Goal: Task Accomplishment & Management: Manage account settings

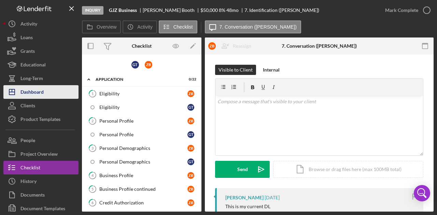
click at [44, 97] on button "Icon/Dashboard Dashboard" at bounding box center [40, 92] width 75 height 14
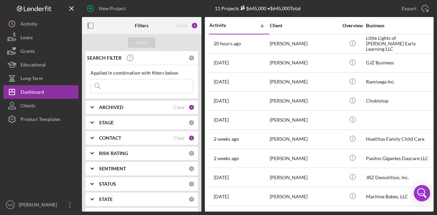
click at [111, 134] on div "CONTACT Clear 1" at bounding box center [147, 138] width 96 height 14
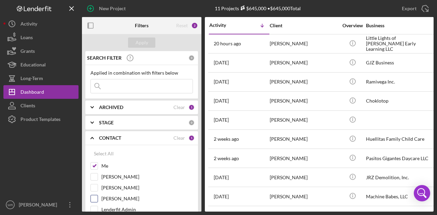
click at [112, 196] on label "[PERSON_NAME]" at bounding box center [147, 199] width 92 height 7
click at [98, 196] on input "[PERSON_NAME]" at bounding box center [94, 199] width 7 height 7
checkbox input "true"
click at [145, 44] on div "Apply" at bounding box center [142, 43] width 13 height 10
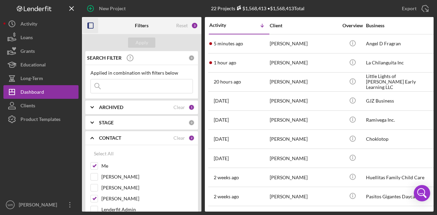
click at [87, 23] on icon "button" at bounding box center [90, 25] width 15 height 15
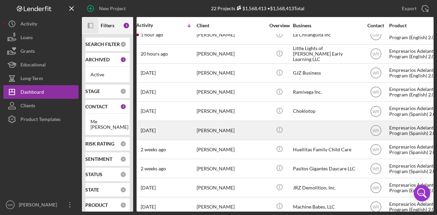
scroll to position [0, 5]
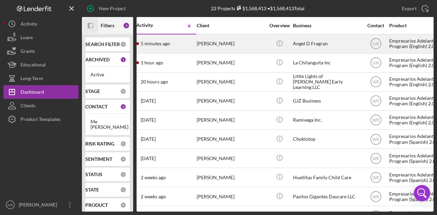
click at [242, 49] on div "[PERSON_NAME]" at bounding box center [231, 44] width 68 height 18
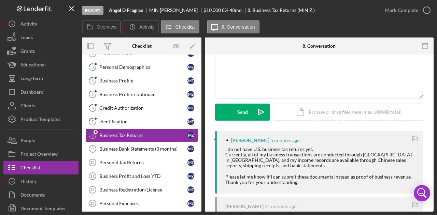
scroll to position [58, 0]
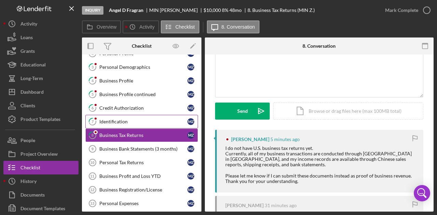
click at [114, 116] on link "7 Identification M Z" at bounding box center [141, 122] width 113 height 14
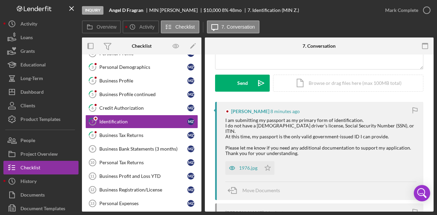
scroll to position [87, 0]
click at [241, 165] on div "1976.jpg" at bounding box center [248, 167] width 18 height 5
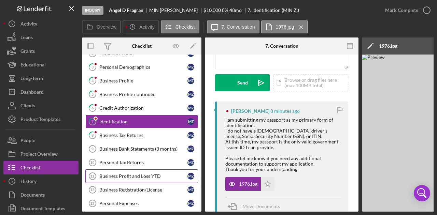
scroll to position [0, 0]
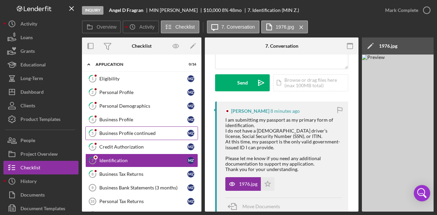
click at [118, 131] on div "Business Profile continued" at bounding box center [143, 133] width 88 height 5
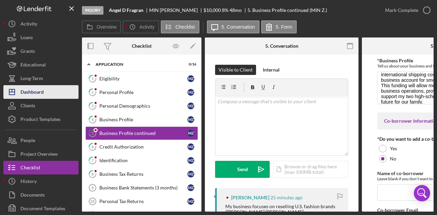
click at [53, 95] on button "Icon/Dashboard Dashboard" at bounding box center [40, 92] width 75 height 14
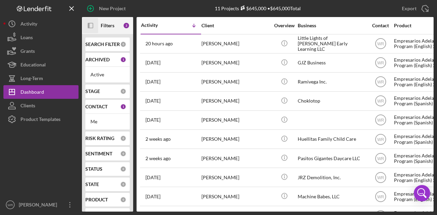
click at [87, 25] on icon "Icon/Panel Side Expand" at bounding box center [90, 25] width 15 height 15
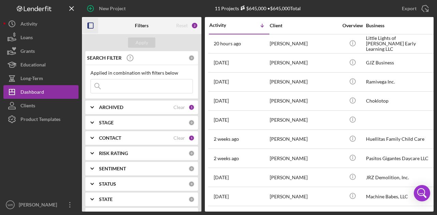
click at [109, 134] on div "CONTACT Clear 1" at bounding box center [147, 138] width 96 height 14
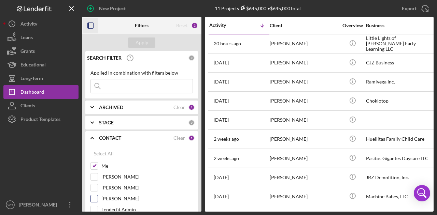
click at [112, 196] on label "[PERSON_NAME]" at bounding box center [147, 199] width 92 height 7
click at [98, 196] on input "[PERSON_NAME]" at bounding box center [94, 199] width 7 height 7
checkbox input "true"
click at [149, 46] on button "Apply" at bounding box center [141, 43] width 27 height 10
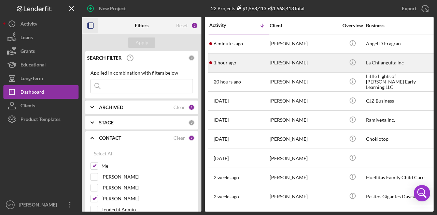
click at [288, 63] on div "[PERSON_NAME]" at bounding box center [304, 63] width 68 height 18
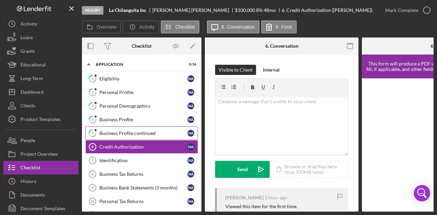
click at [149, 129] on link "5 Business Profile continued N A" at bounding box center [141, 134] width 113 height 14
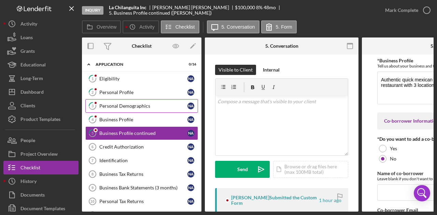
click at [139, 105] on div "Personal Demographics" at bounding box center [143, 105] width 88 height 5
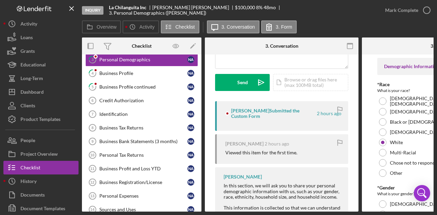
scroll to position [98, 0]
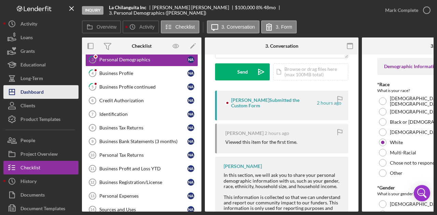
click at [60, 94] on button "Icon/Dashboard Dashboard" at bounding box center [40, 92] width 75 height 14
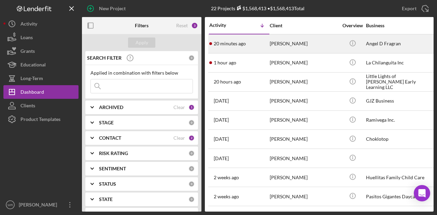
click at [275, 48] on div "[PERSON_NAME]" at bounding box center [304, 44] width 68 height 18
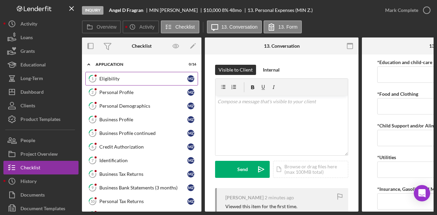
click at [145, 82] on link "1 Eligibility M Z" at bounding box center [141, 79] width 113 height 14
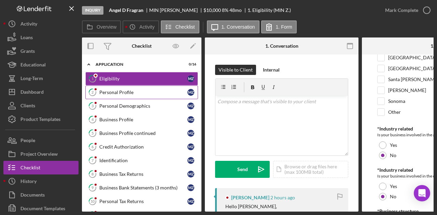
click at [122, 93] on div "Personal Profile" at bounding box center [143, 92] width 88 height 5
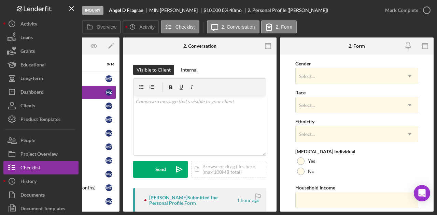
scroll to position [281, 0]
